Goal: Navigation & Orientation: Find specific page/section

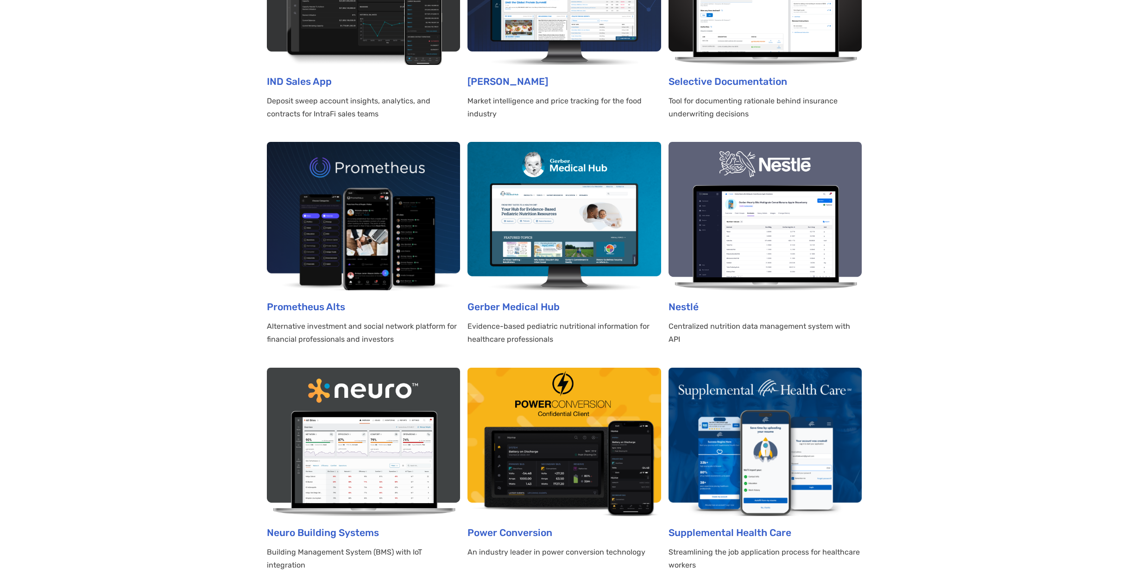
click at [885, 119] on section "All Enterprise Hardware SaaS B2B B2C Dashboards Energy Fintech Healthcare Insur…" at bounding box center [568, 122] width 1136 height 1854
click at [928, 122] on section "All Enterprise Hardware SaaS B2B B2C Dashboards Energy Fintech Healthcare Insur…" at bounding box center [568, 122] width 1136 height 1854
click at [1008, 260] on section "All Enterprise Hardware SaaS B2B B2C Dashboards Energy Fintech Healthcare Insur…" at bounding box center [568, 122] width 1136 height 1854
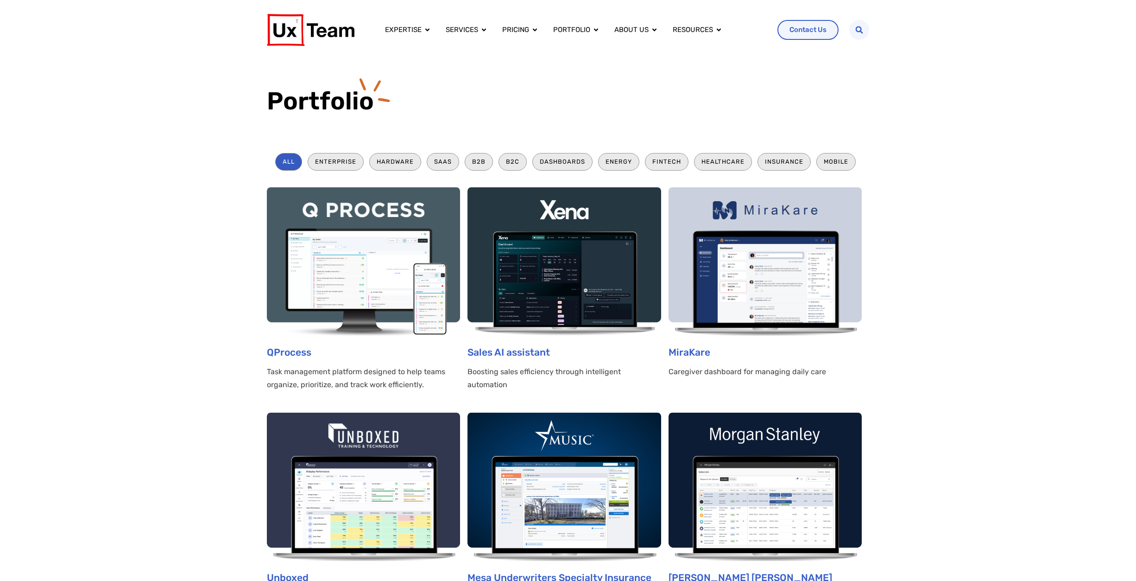
click at [304, 37] on img at bounding box center [311, 30] width 88 height 32
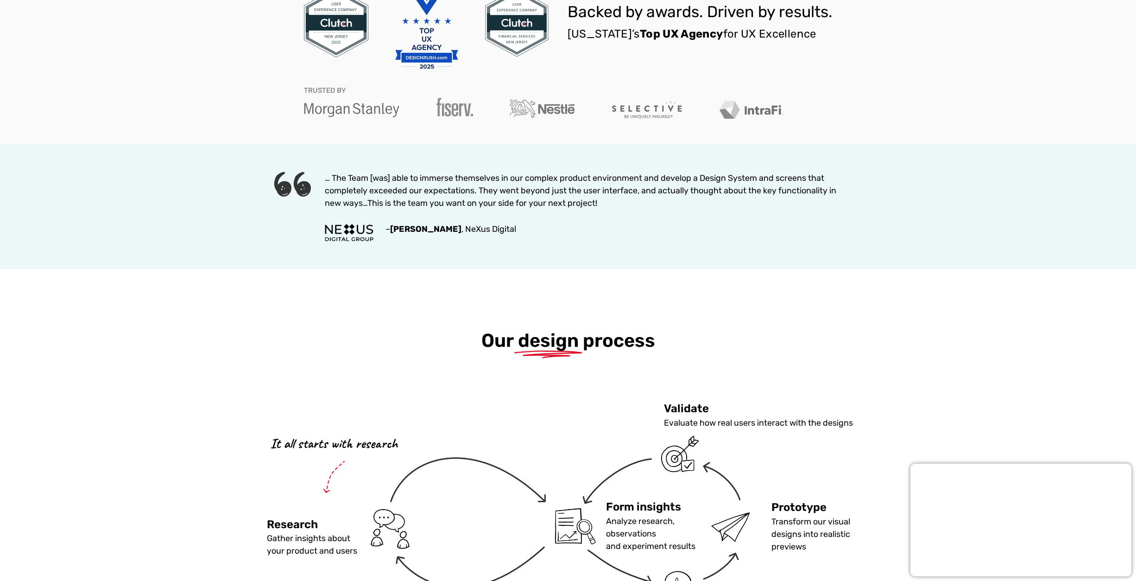
scroll to position [834, 0]
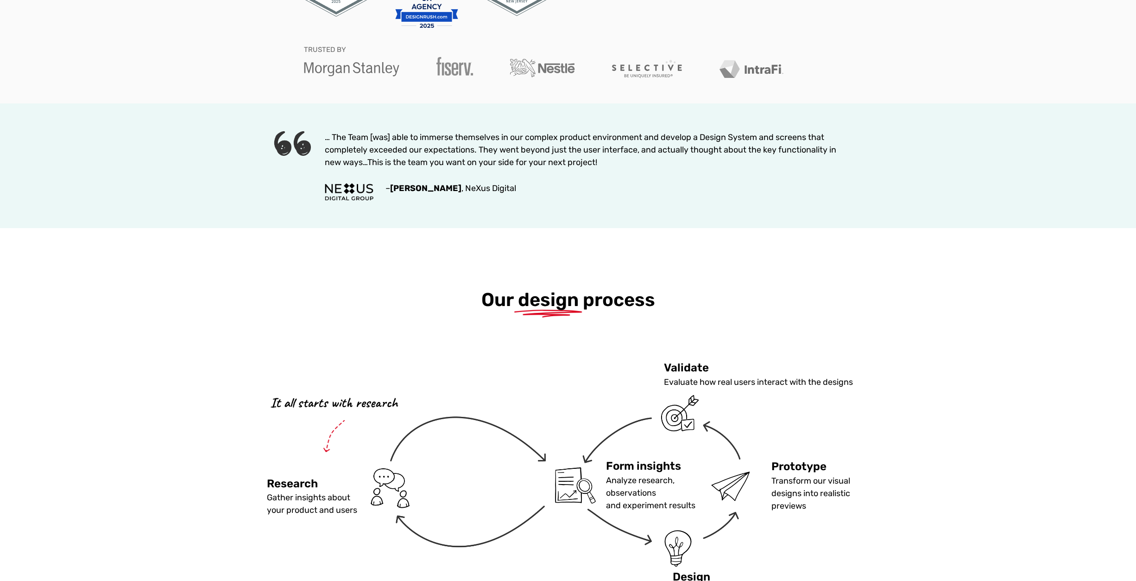
click at [972, 307] on div "Our design process It all starts with research Research Gather insights about y…" at bounding box center [568, 517] width 1136 height 578
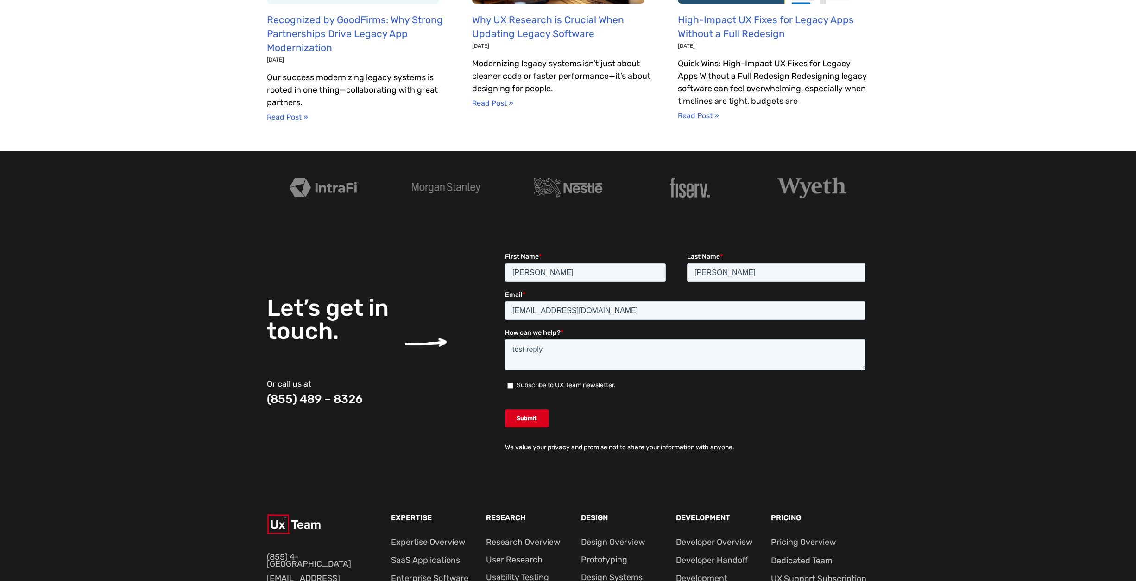
scroll to position [3373, 0]
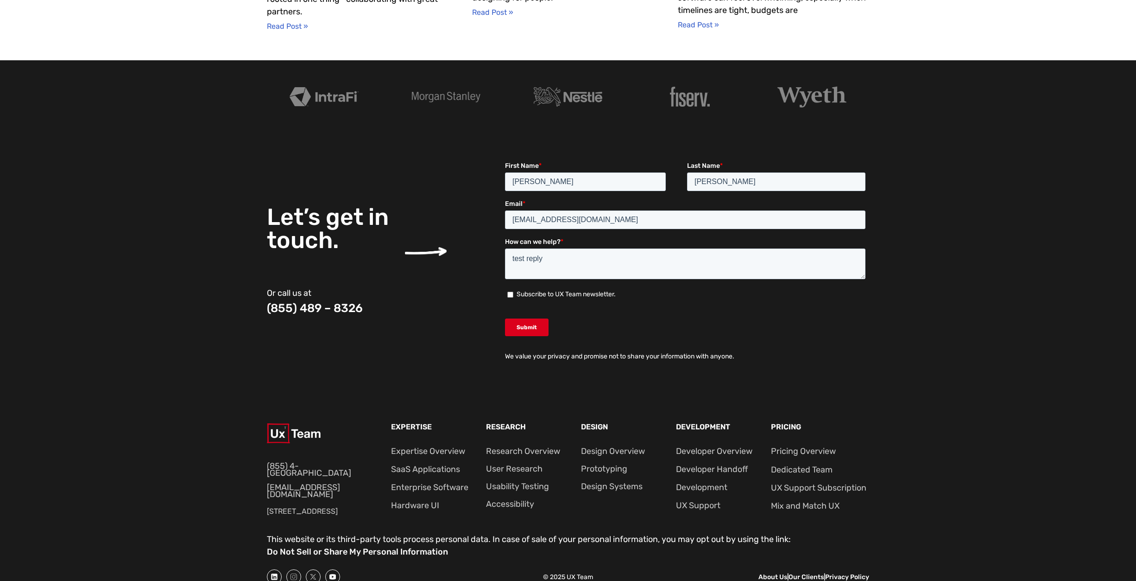
click at [969, 306] on section "Let’s get in touch. Or call us at (855) 489 – 8326 We value your privacy and pr…" at bounding box center [568, 264] width 1136 height 262
